Goal: Information Seeking & Learning: Learn about a topic

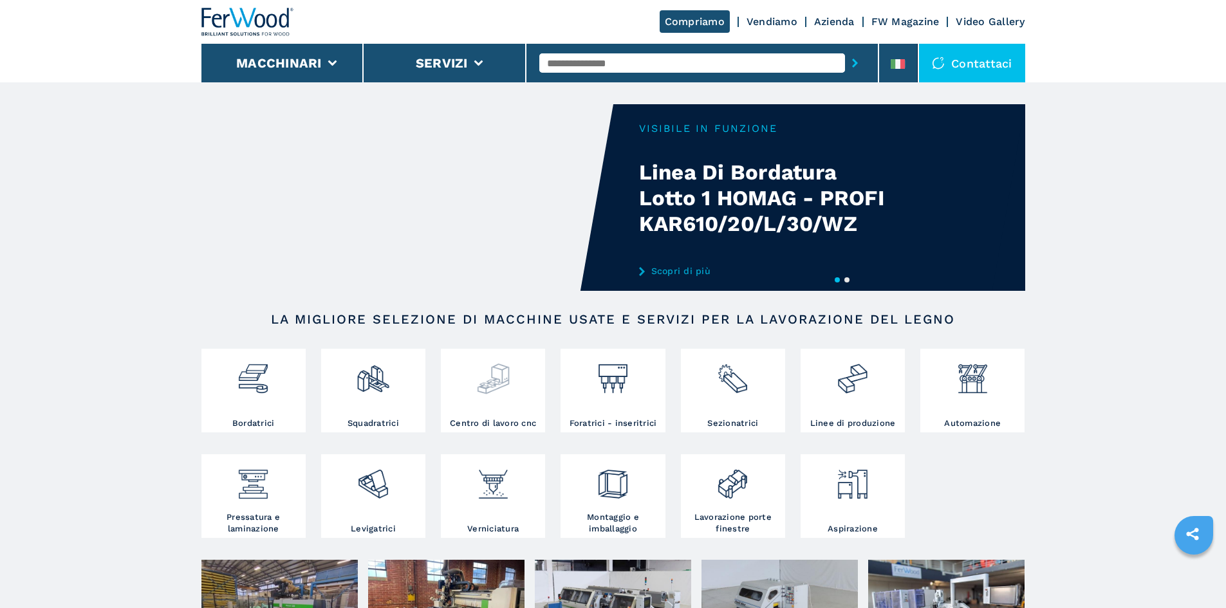
click at [490, 398] on div at bounding box center [493, 385] width 98 height 66
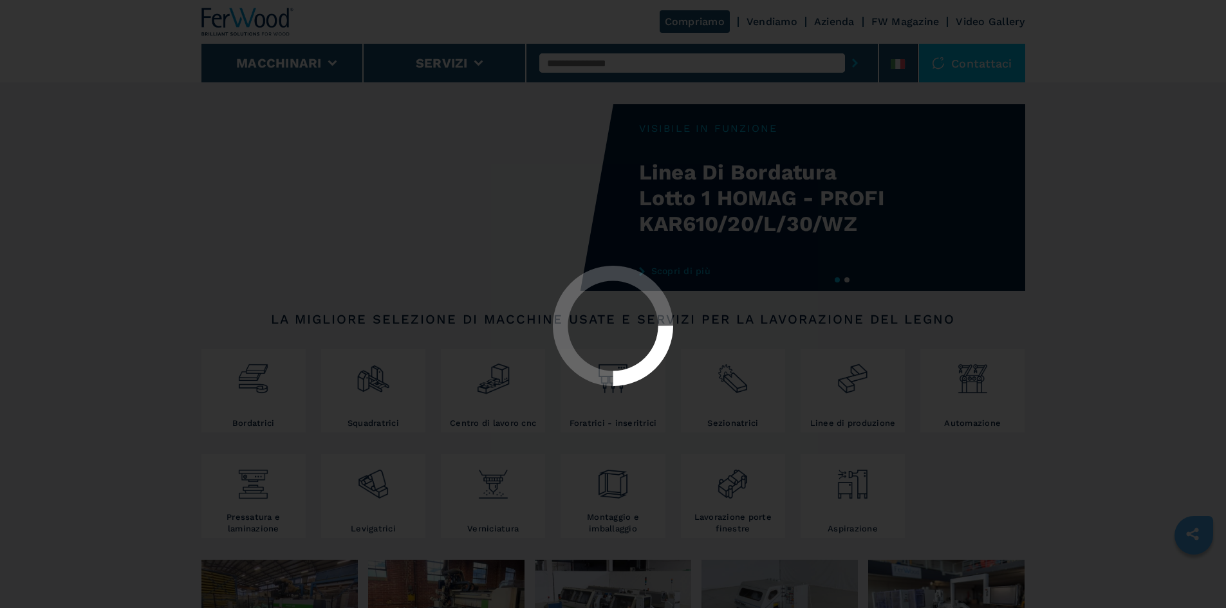
select select "**********"
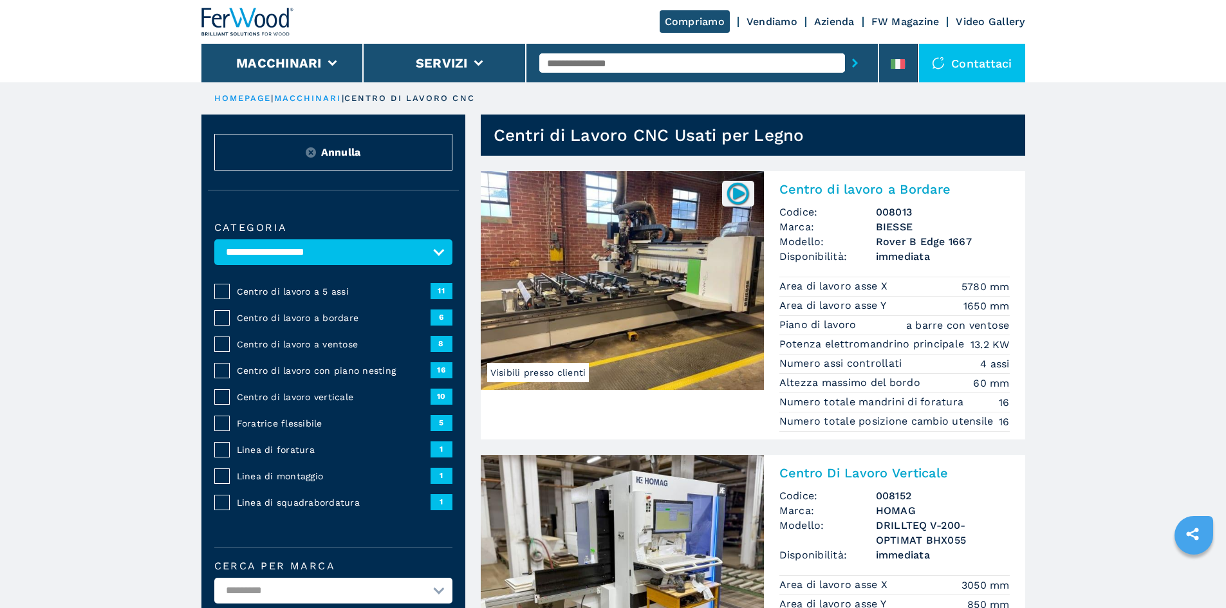
click at [889, 194] on h2 "Centro di lavoro a Bordare" at bounding box center [894, 189] width 230 height 15
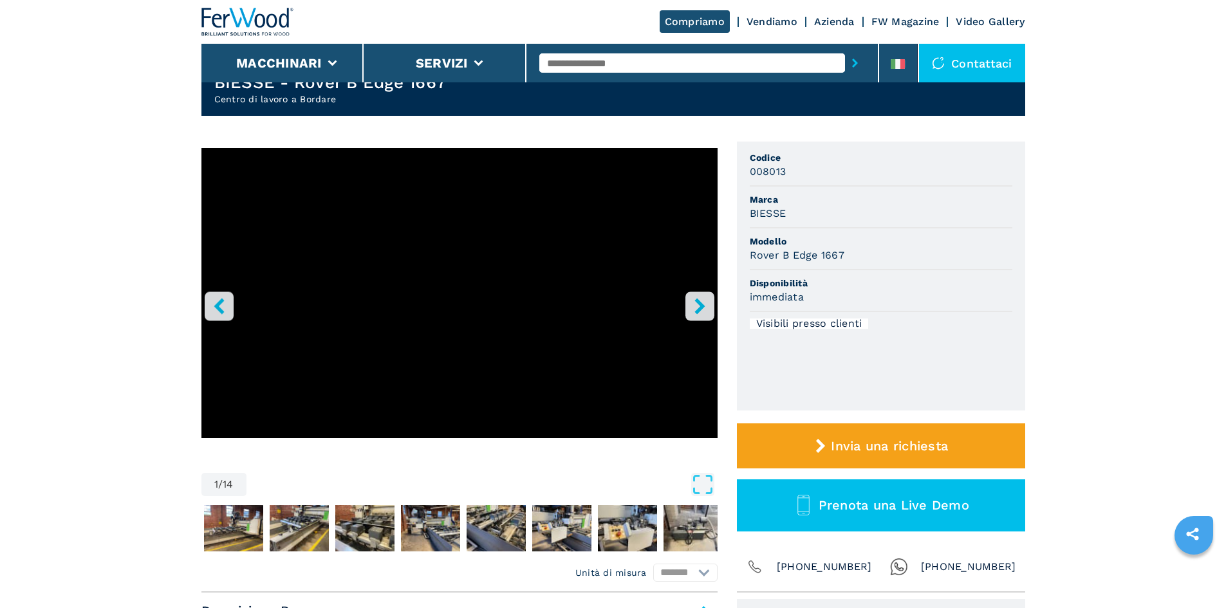
scroll to position [129, 0]
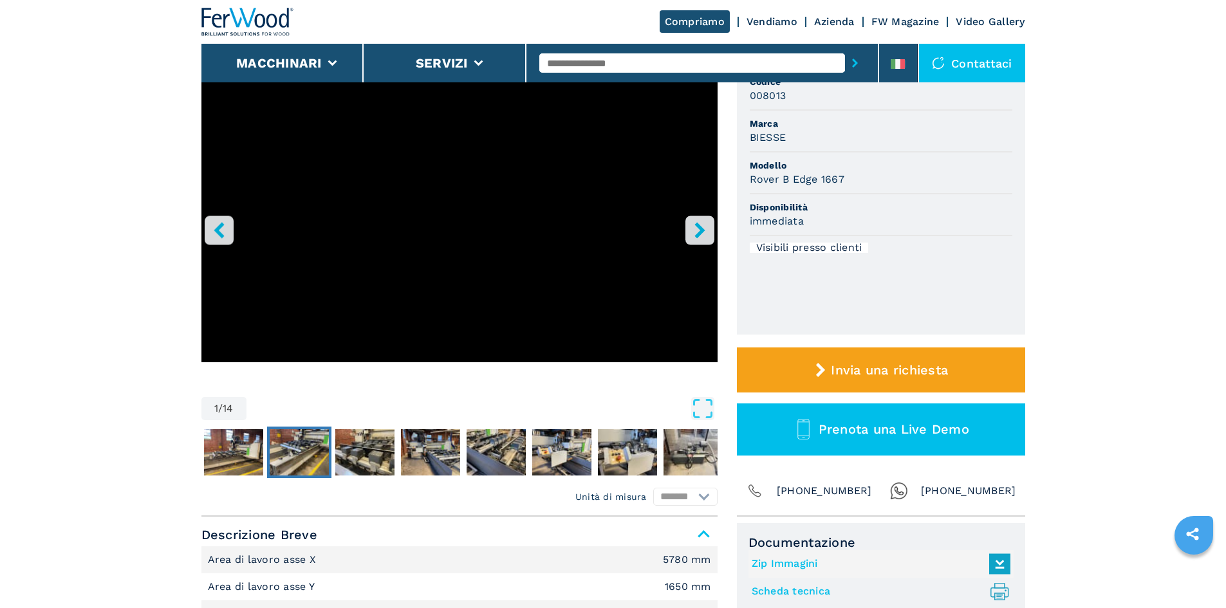
click at [290, 450] on img "Go to Slide 3" at bounding box center [299, 452] width 59 height 46
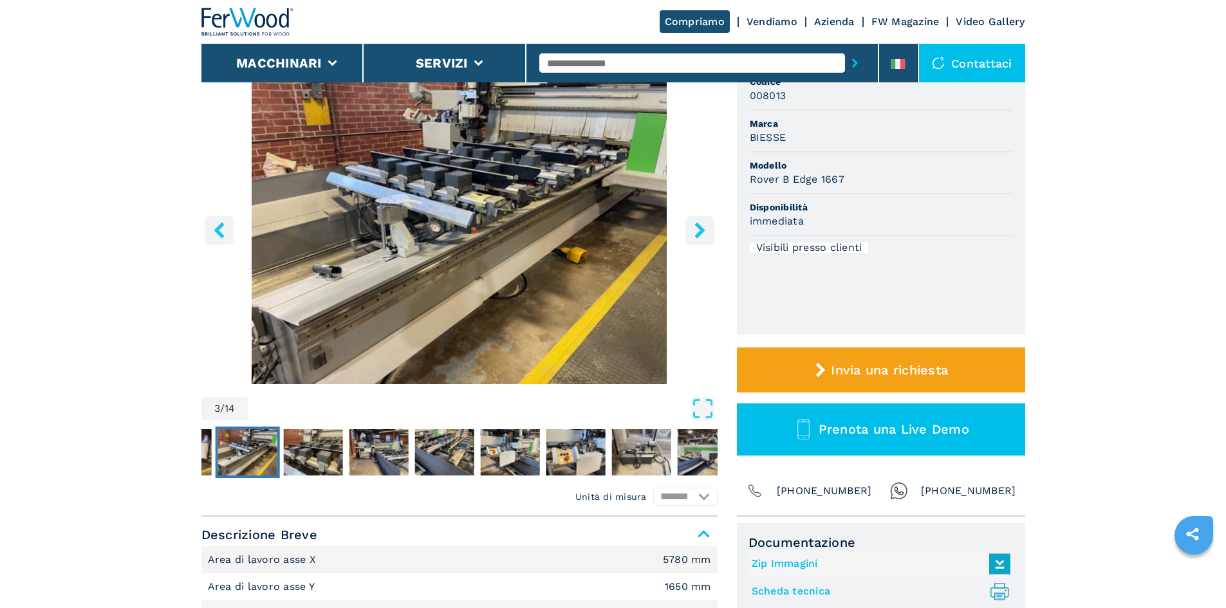
drag, startPoint x: 430, startPoint y: 270, endPoint x: 151, endPoint y: 247, distance: 279.6
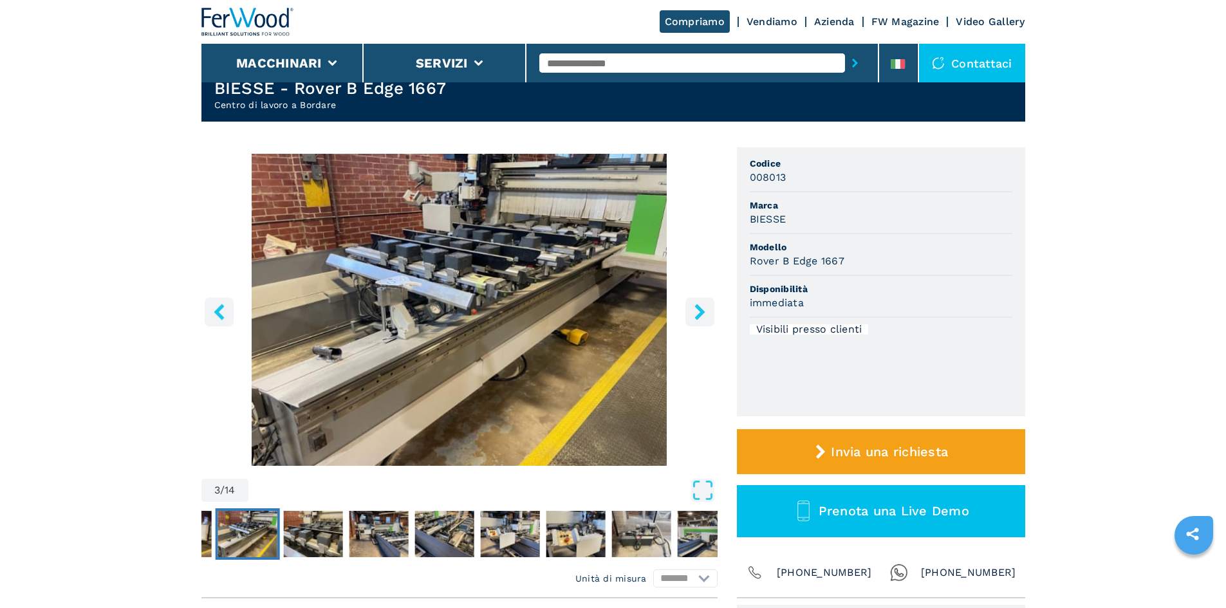
scroll to position [0, 0]
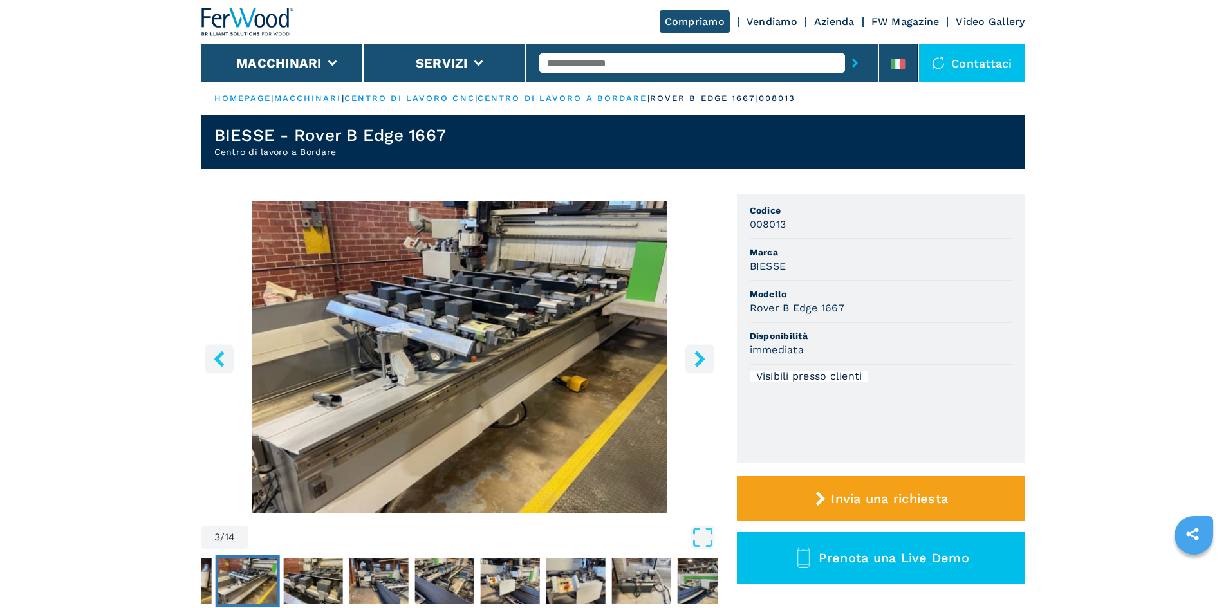
click at [775, 223] on h3 "008013" at bounding box center [768, 224] width 37 height 15
drag, startPoint x: 775, startPoint y: 223, endPoint x: 763, endPoint y: 212, distance: 16.4
click at [773, 223] on h3 "008013" at bounding box center [768, 224] width 37 height 15
